Goal: Task Accomplishment & Management: Use online tool/utility

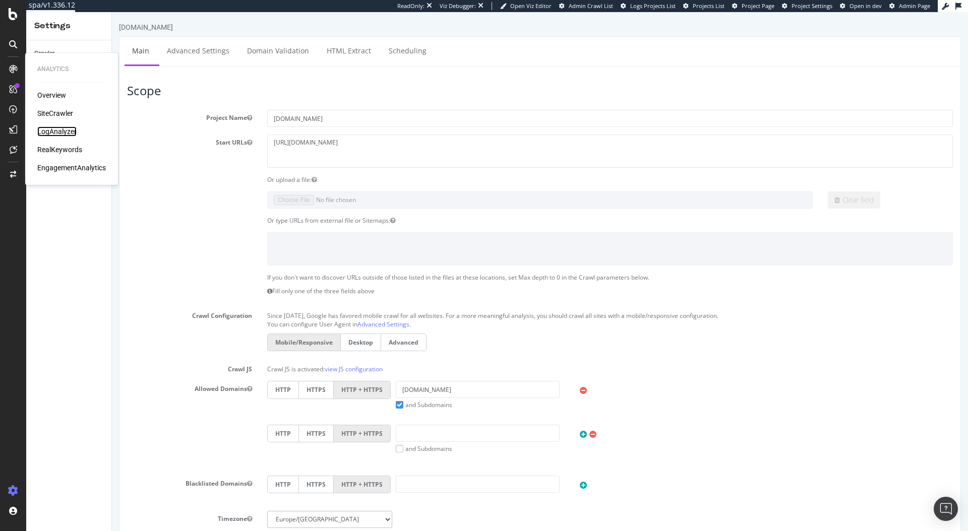
click at [66, 129] on div "LogAnalyzer" at bounding box center [56, 132] width 39 height 10
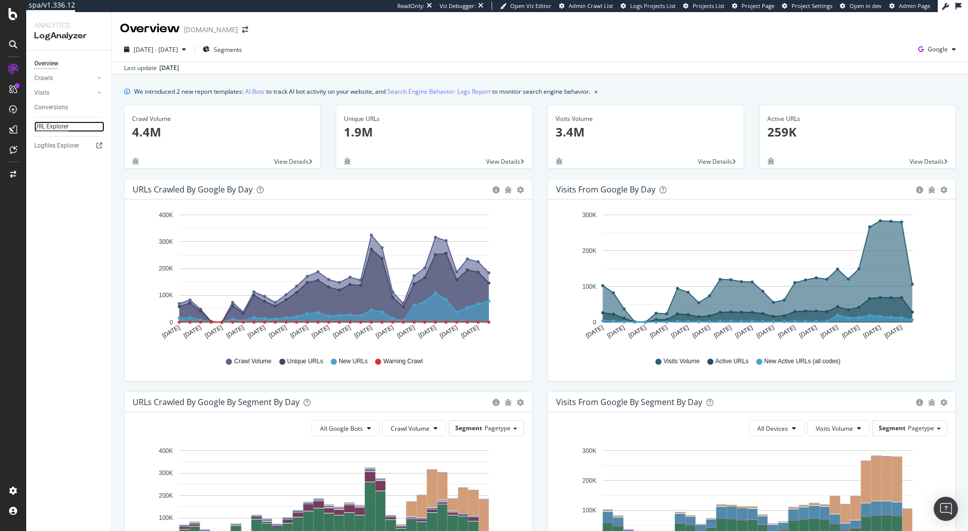
click at [53, 129] on div "URL Explorer" at bounding box center [51, 126] width 34 height 11
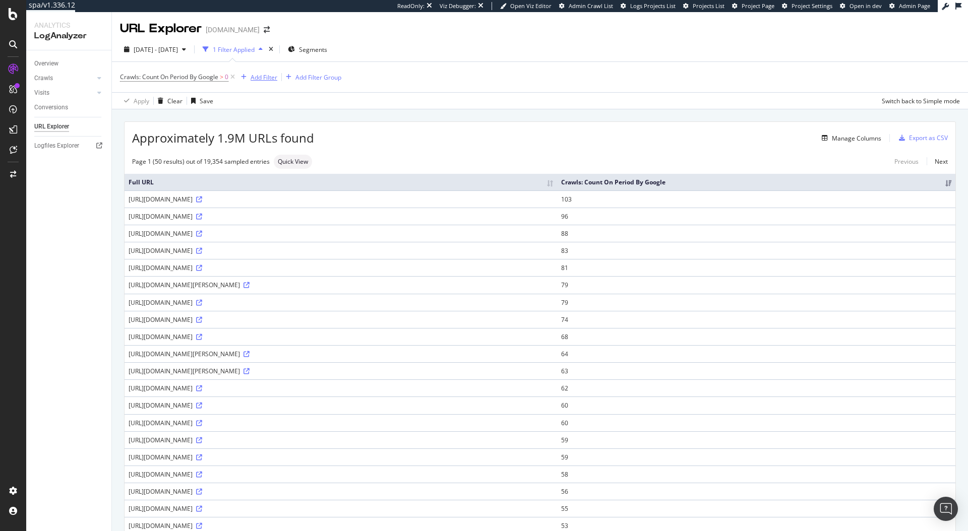
click at [275, 80] on div "Add Filter" at bounding box center [264, 77] width 27 height 9
click at [269, 143] on div "URLs (Logs)" at bounding box center [262, 148] width 45 height 10
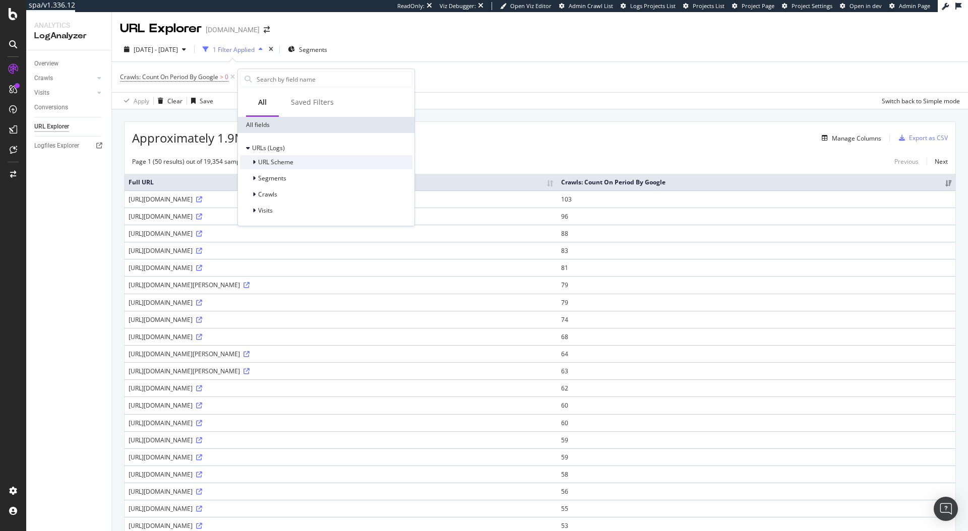
click at [273, 165] on span "URL Scheme" at bounding box center [275, 162] width 35 height 9
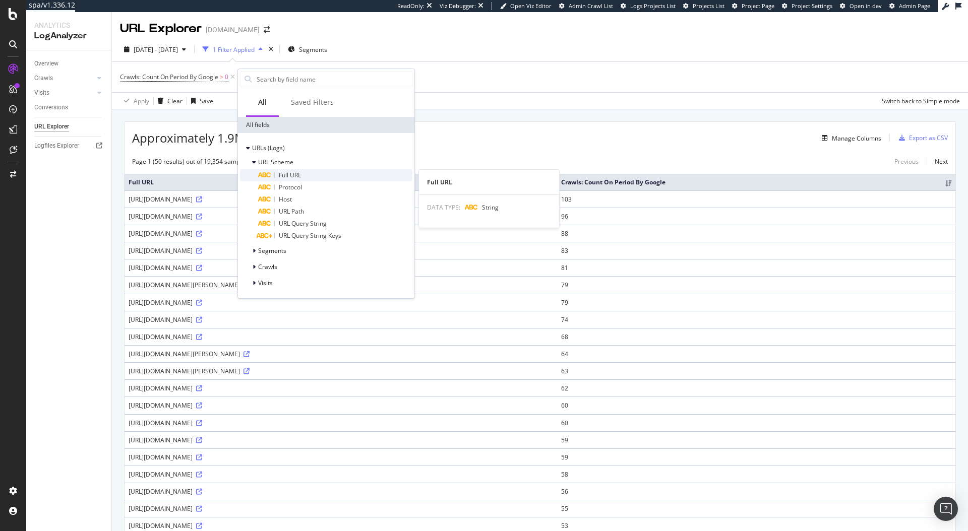
click at [279, 173] on span "Full URL" at bounding box center [290, 175] width 22 height 9
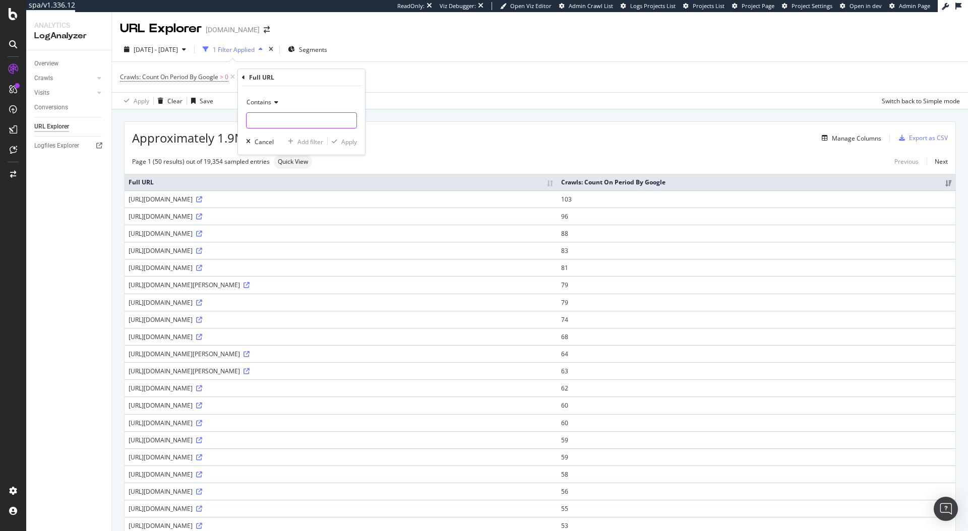
click at [277, 122] on input "text" at bounding box center [301, 120] width 110 height 16
type input ".com//"
click at [348, 141] on div "Apply" at bounding box center [349, 142] width 16 height 9
